Goal: Task Accomplishment & Management: Complete application form

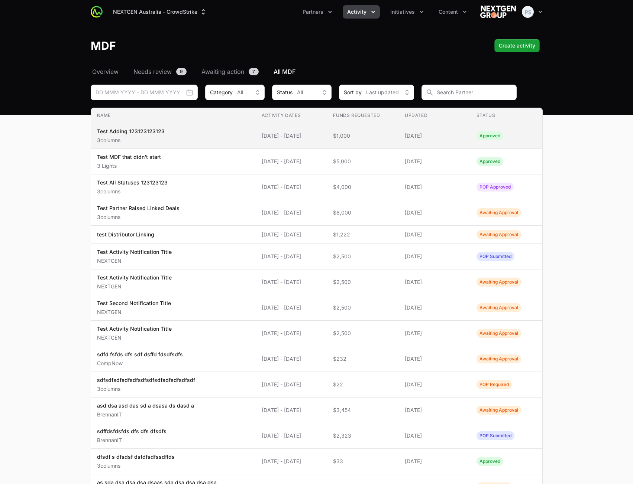
click at [235, 139] on span "Test Adding 123123123123 3columns" at bounding box center [173, 136] width 153 height 16
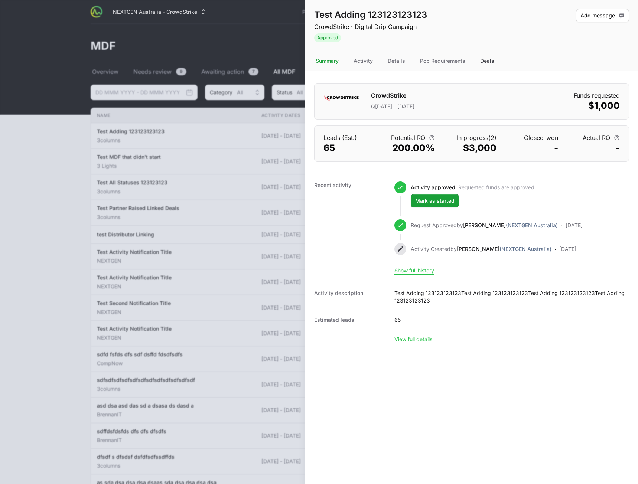
click at [490, 62] on div "Deals" at bounding box center [487, 61] width 17 height 20
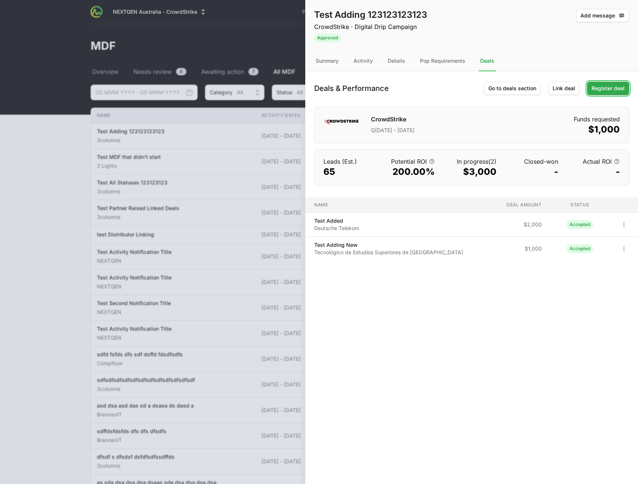
click at [623, 91] on span "Register deal" at bounding box center [608, 88] width 33 height 9
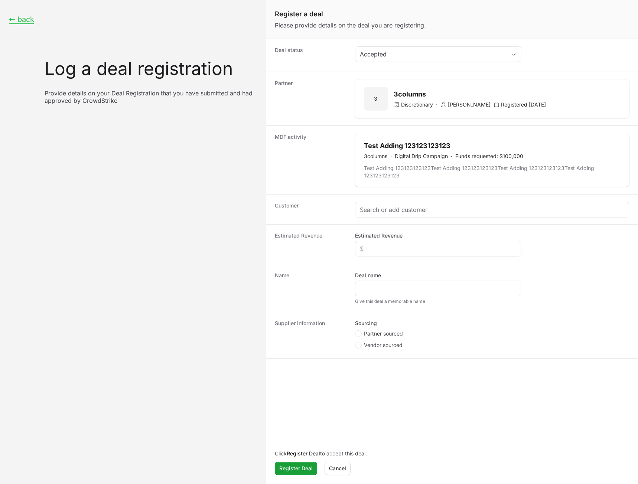
drag, startPoint x: 527, startPoint y: 334, endPoint x: 527, endPoint y: 323, distance: 10.8
click at [527, 334] on div "Sourcing Partner sourced Vendor sourced" at bounding box center [492, 335] width 274 height 31
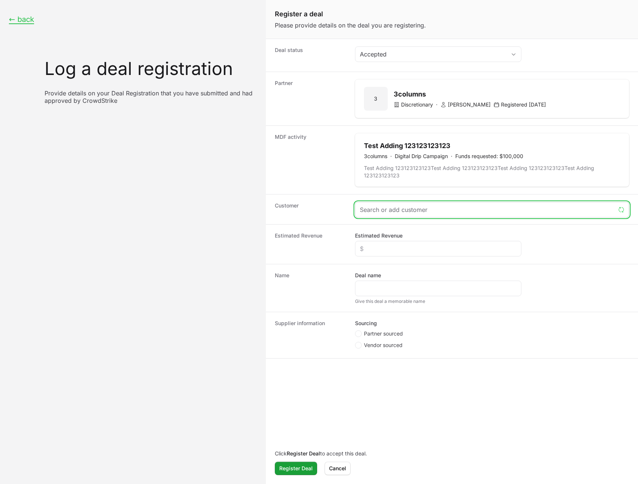
click at [411, 212] on input "Create activity form" at bounding box center [488, 209] width 256 height 9
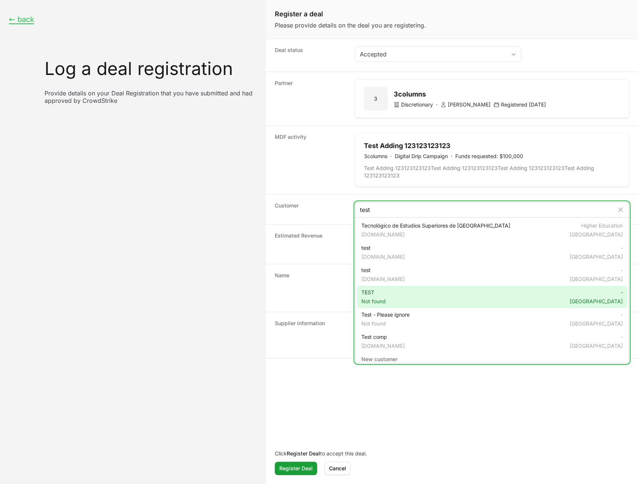
type input "test"
click at [409, 292] on div "TEST Not found - [GEOGRAPHIC_DATA]" at bounding box center [492, 297] width 270 height 22
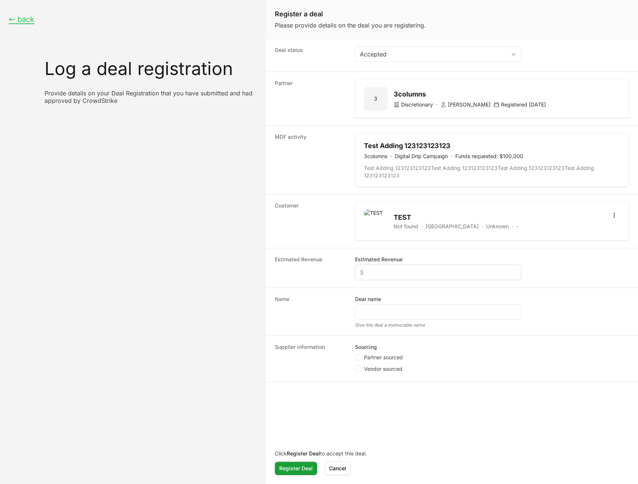
click at [408, 266] on div "Create activity form" at bounding box center [438, 273] width 166 height 16
click at [611, 214] on icon "Open options" at bounding box center [614, 215] width 7 height 7
click at [589, 249] on div "Remove" at bounding box center [597, 244] width 78 height 13
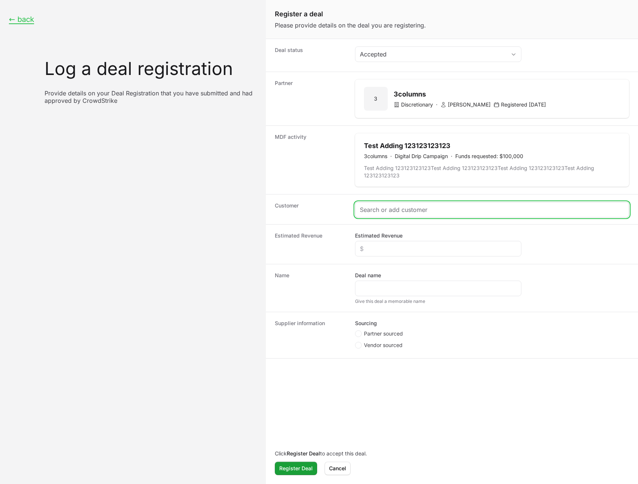
click at [405, 212] on input "Create activity form" at bounding box center [492, 209] width 264 height 9
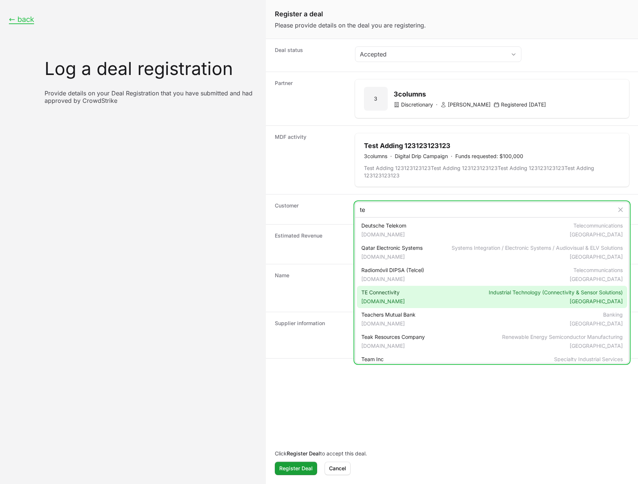
type input "te"
click at [390, 301] on span "[DOMAIN_NAME]" at bounding box center [382, 301] width 43 height 7
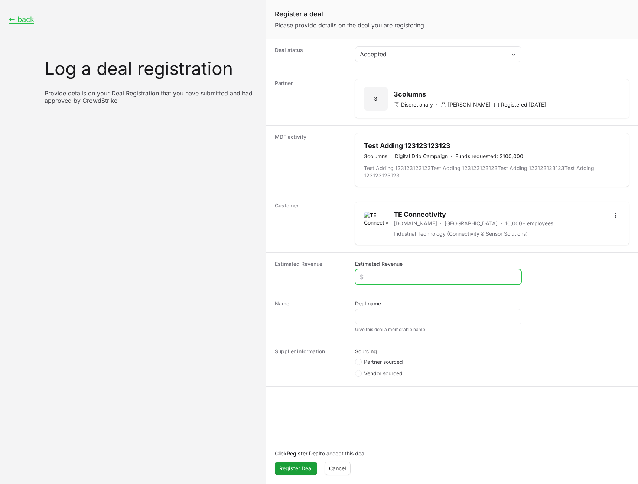
click at [392, 277] on input "Estimated Revenue" at bounding box center [438, 277] width 157 height 9
type input "$1,222"
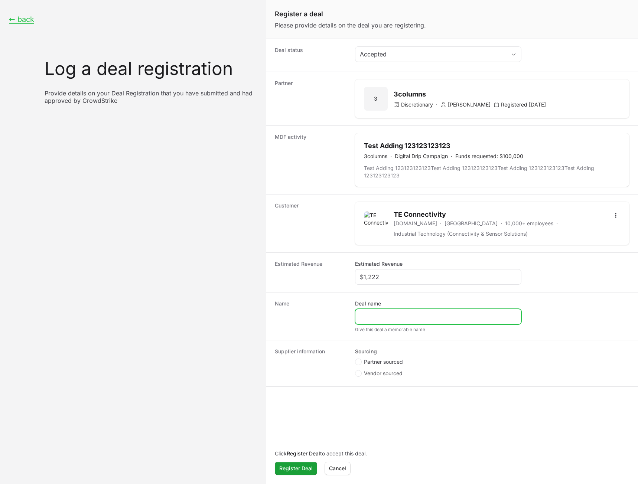
click at [389, 318] on input "Deal name" at bounding box center [438, 316] width 157 height 9
type input "123"
click at [378, 360] on fieldset "Sourcing Partner sourced Vendor sourced" at bounding box center [438, 363] width 166 height 31
click at [392, 363] on span "Partner sourced" at bounding box center [383, 361] width 39 height 7
click at [356, 360] on input "Partner sourced" at bounding box center [355, 359] width 1 height 1
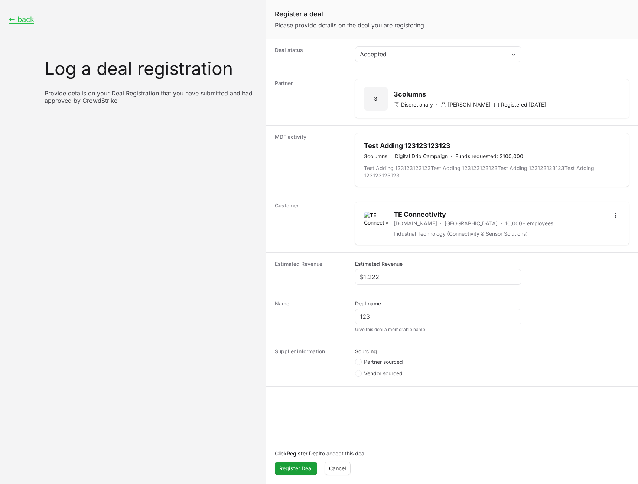
radio input "true"
click at [371, 402] on input "Deal registration code" at bounding box center [438, 401] width 157 height 9
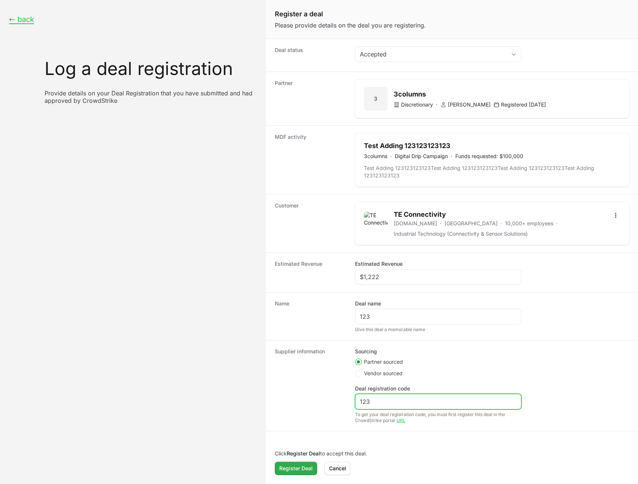
type input "123"
click at [294, 471] on span "Register Deal" at bounding box center [295, 468] width 33 height 9
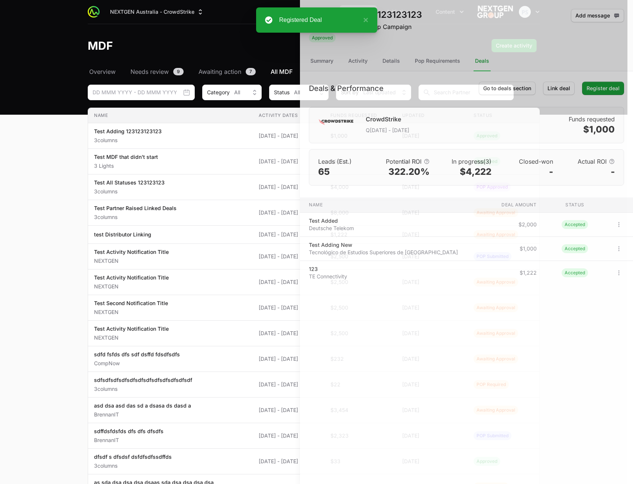
click at [63, 152] on div at bounding box center [316, 242] width 633 height 484
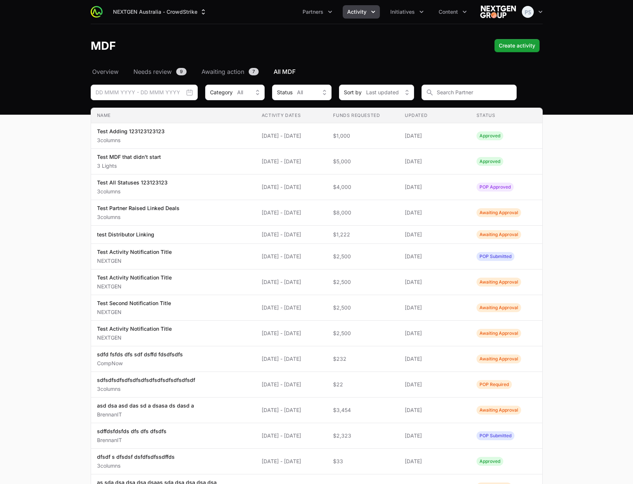
click at [588, 241] on main "Select a tab Overview Needs review Awaiting action All MDF Overview Needs revie…" at bounding box center [316, 368] width 633 height 603
click at [616, 155] on main "Select a tab Overview Needs review Awaiting action All MDF Overview Needs revie…" at bounding box center [316, 368] width 633 height 603
